Goal: Obtain resource: Download file/media

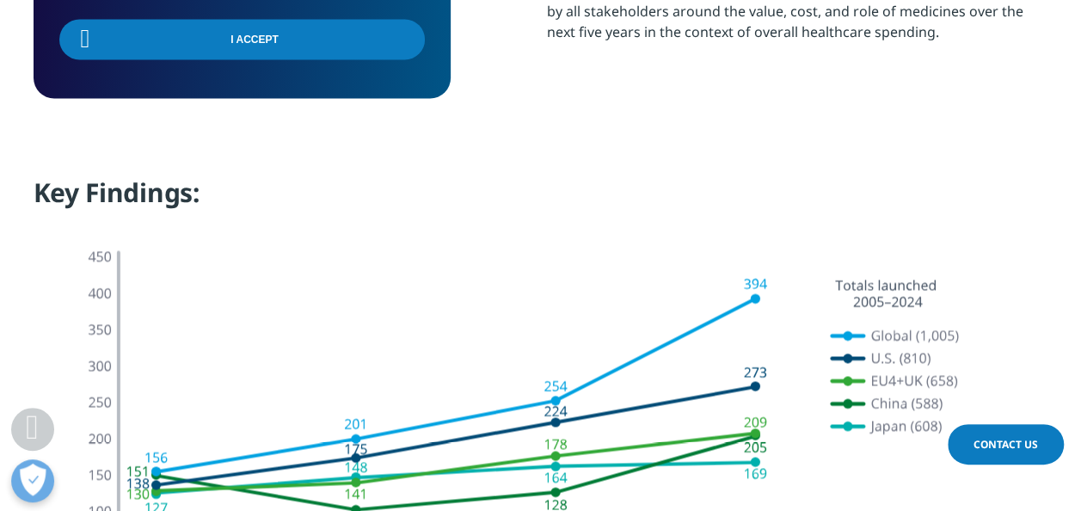
scroll to position [1442, 0]
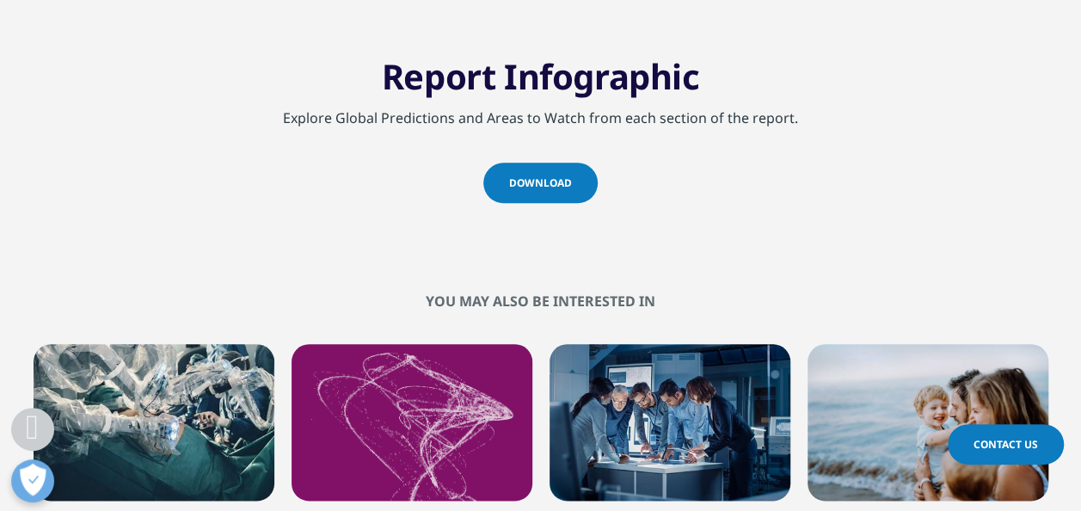
scroll to position [3962, 0]
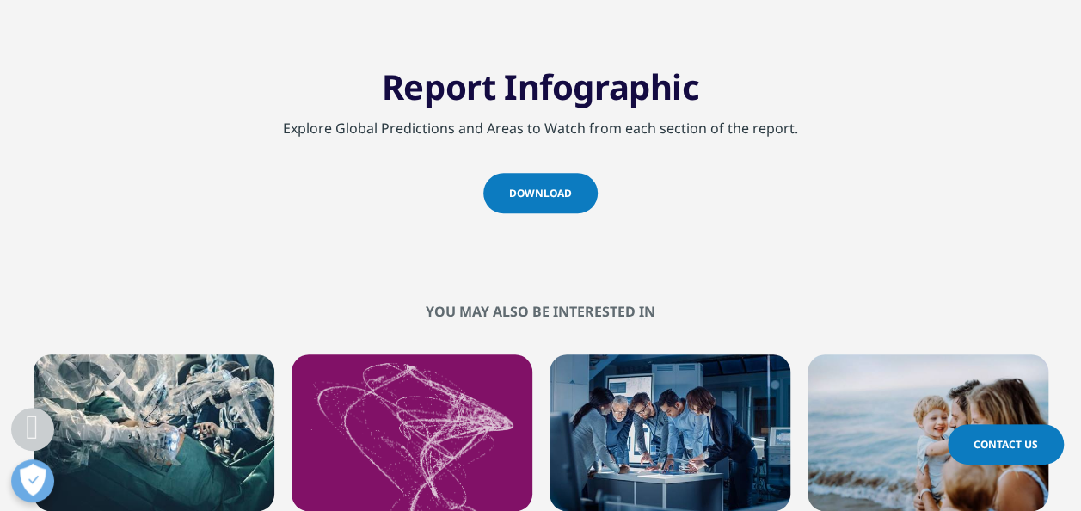
click at [524, 186] on span "Download" at bounding box center [540, 193] width 63 height 15
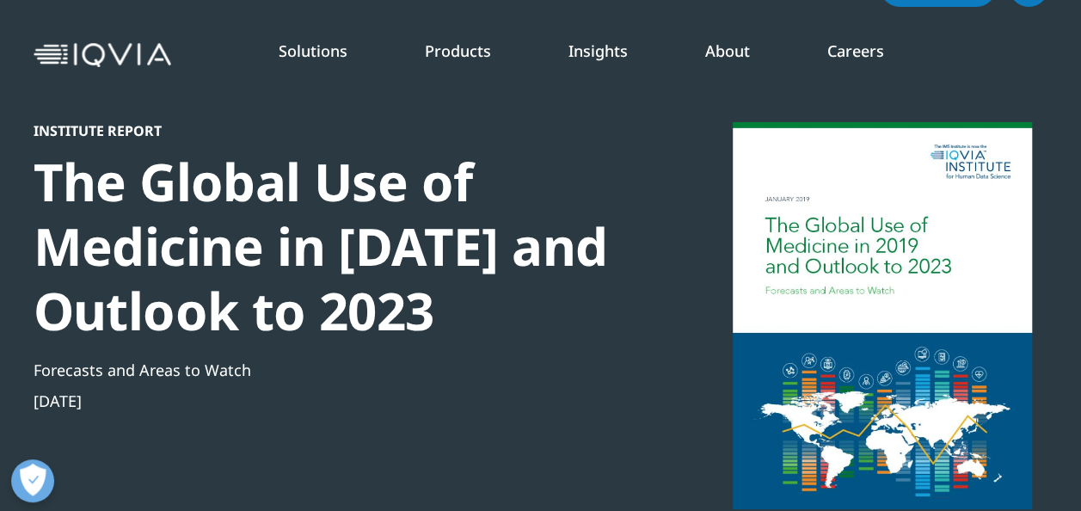
scroll to position [53, 0]
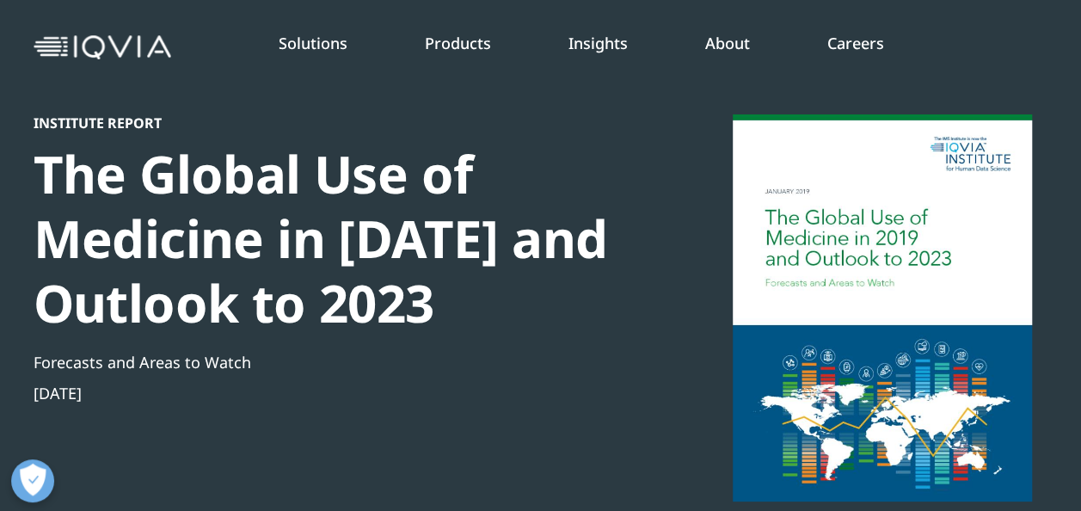
click at [669, 492] on link "Research & Development Overview" at bounding box center [731, 487] width 216 height 60
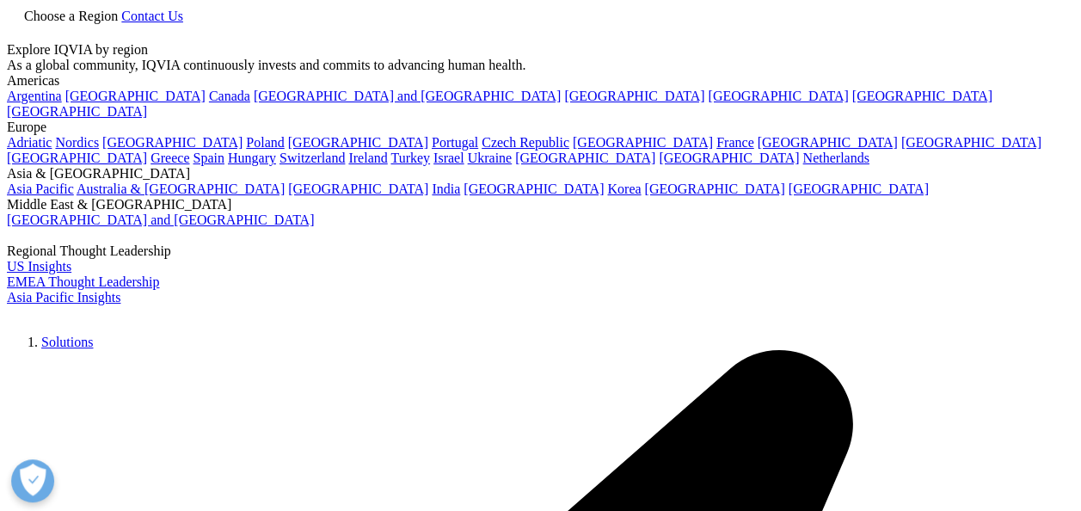
type input "annual report"
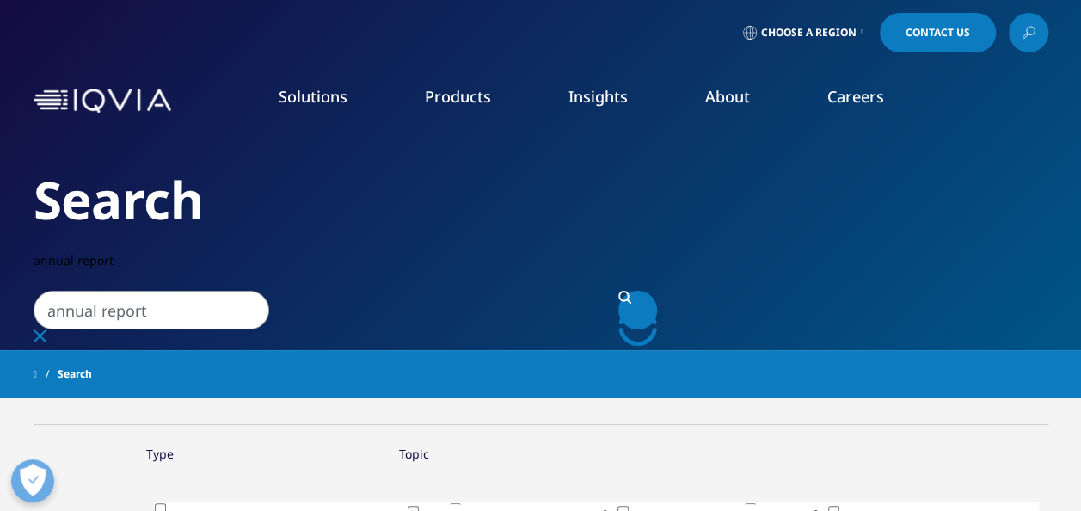
click at [1038, 36] on link at bounding box center [1028, 33] width 40 height 40
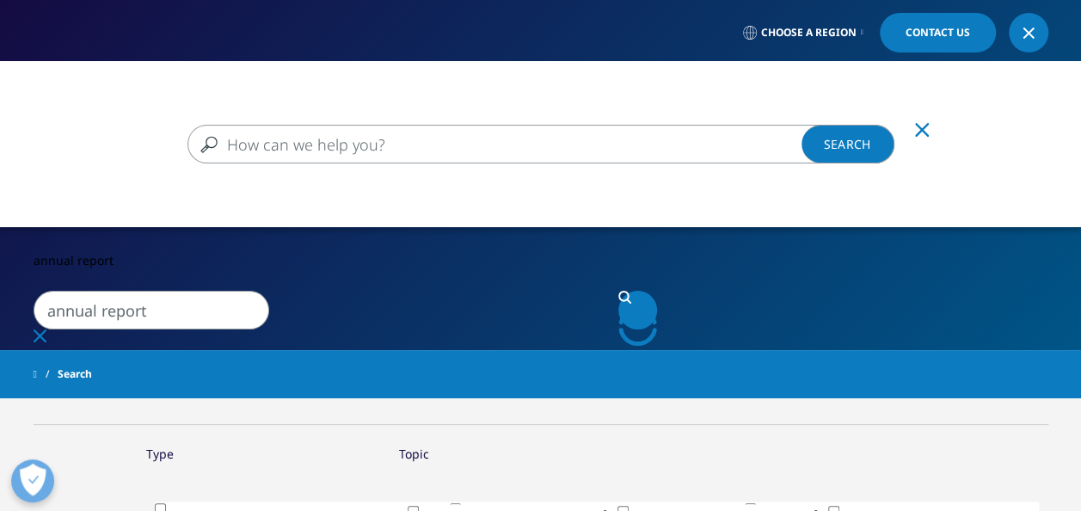
click at [301, 151] on input "Search" at bounding box center [540, 144] width 707 height 39
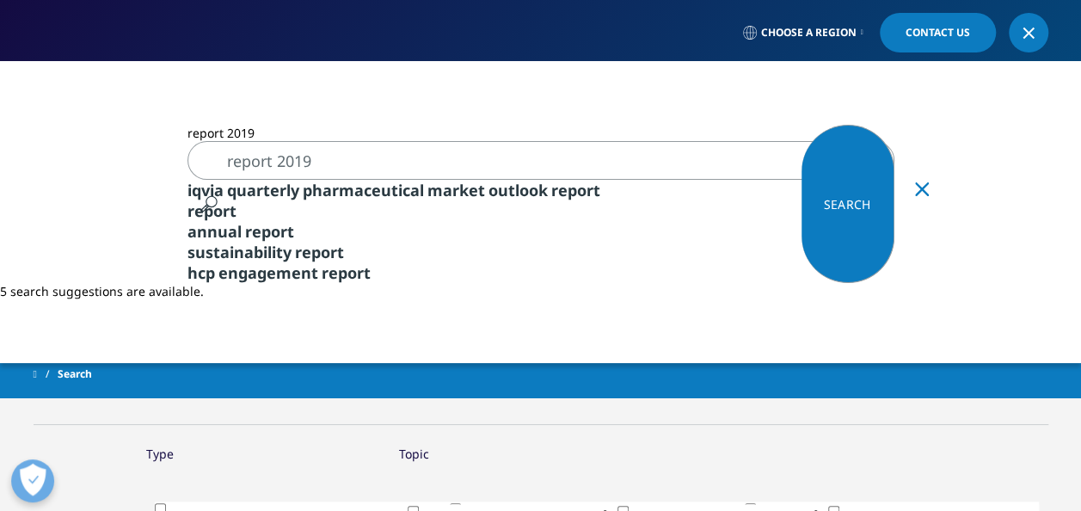
type input "report 2019"
click at [846, 148] on link "Search Loading" at bounding box center [847, 204] width 93 height 158
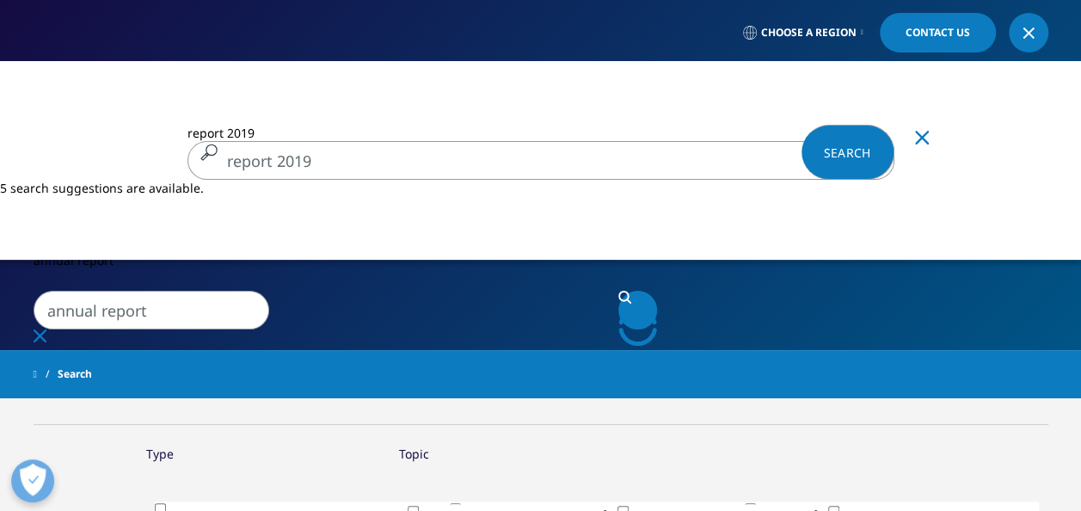
type input "report 2019"
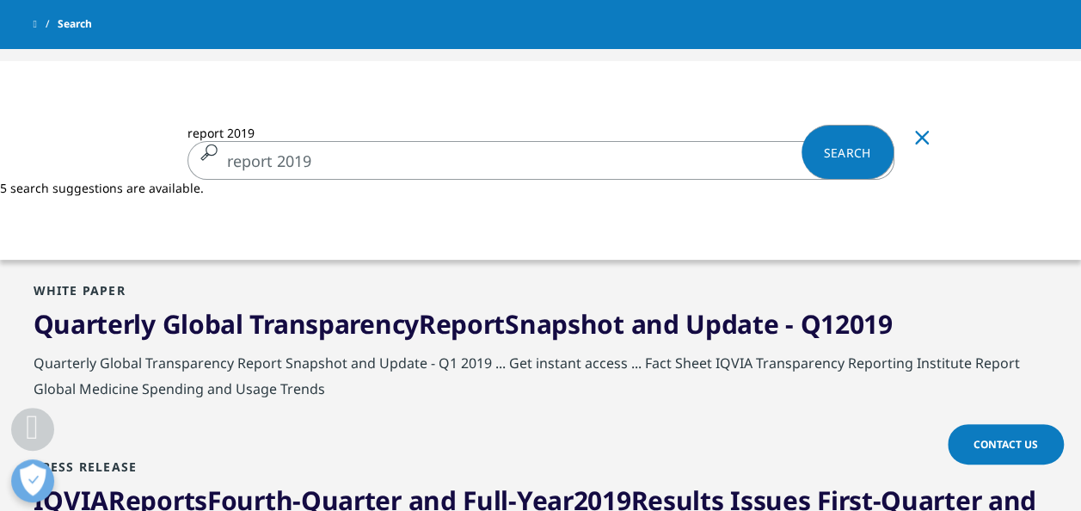
scroll to position [1976, 0]
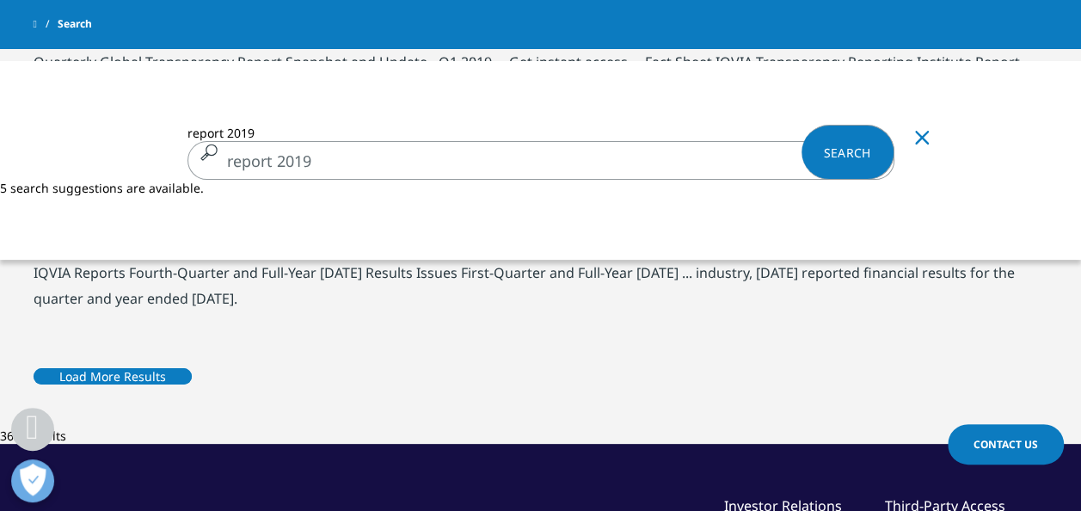
click at [334, 150] on input "report 2019" at bounding box center [540, 160] width 707 height 39
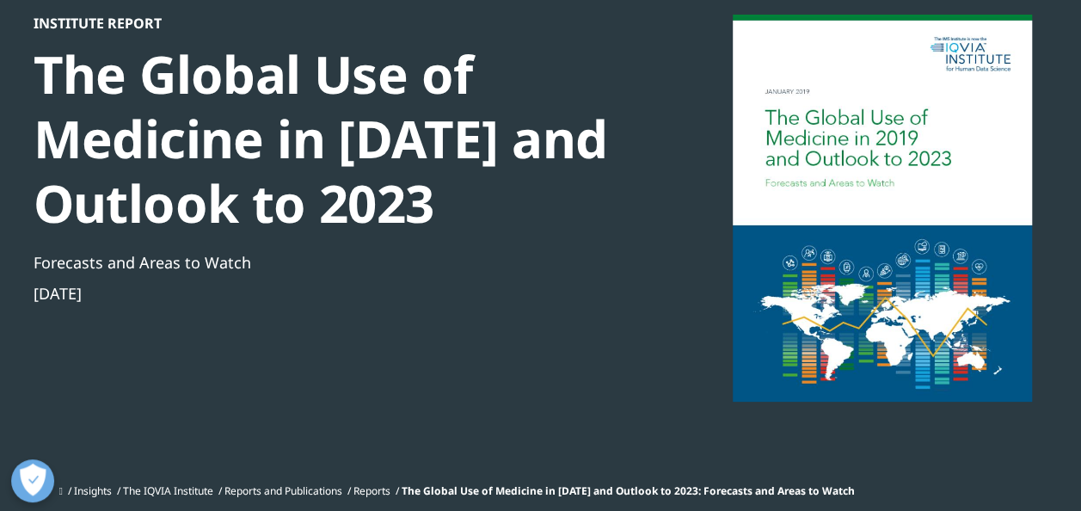
scroll to position [156, 0]
